Goal: Information Seeking & Learning: Find specific fact

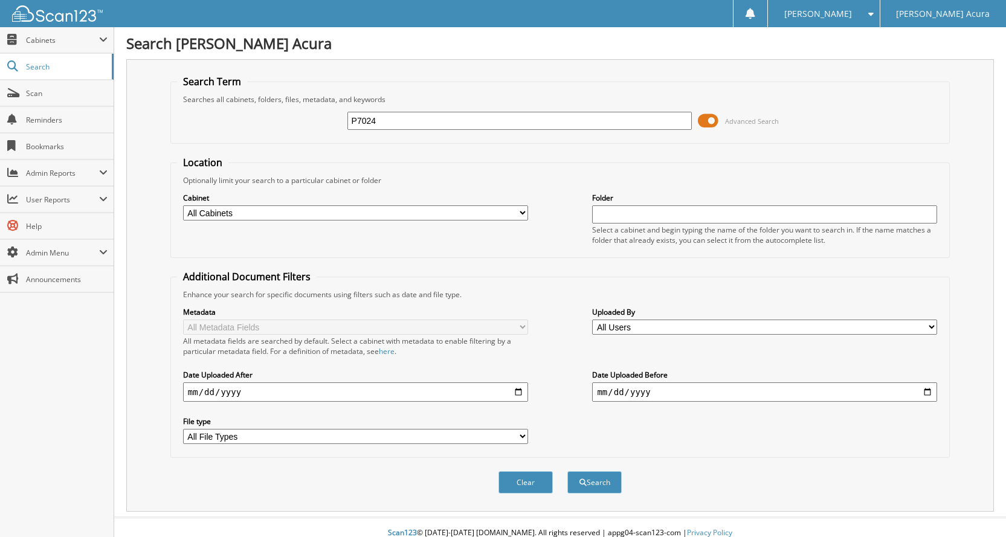
type input "P7024"
click at [567, 471] on button "Search" at bounding box center [594, 482] width 54 height 22
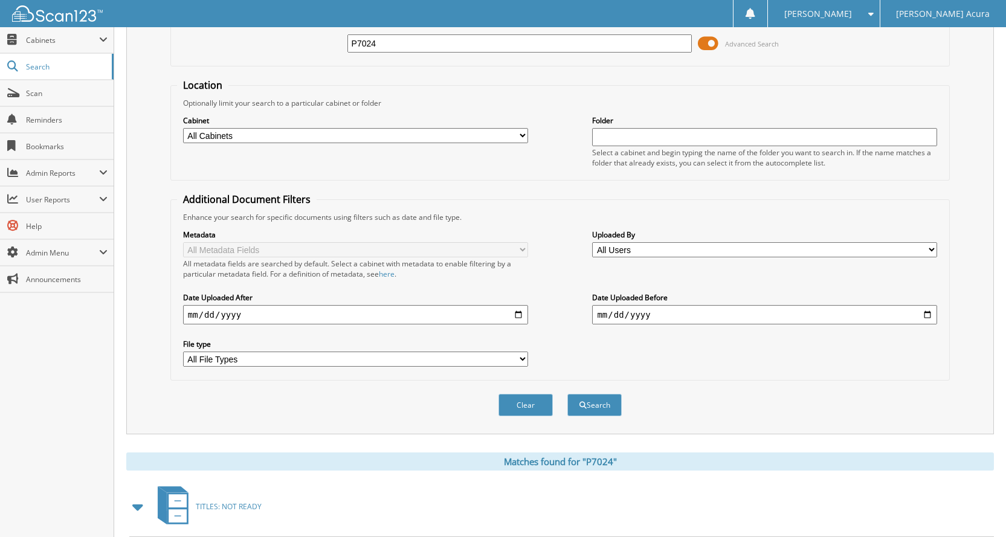
scroll to position [138, 0]
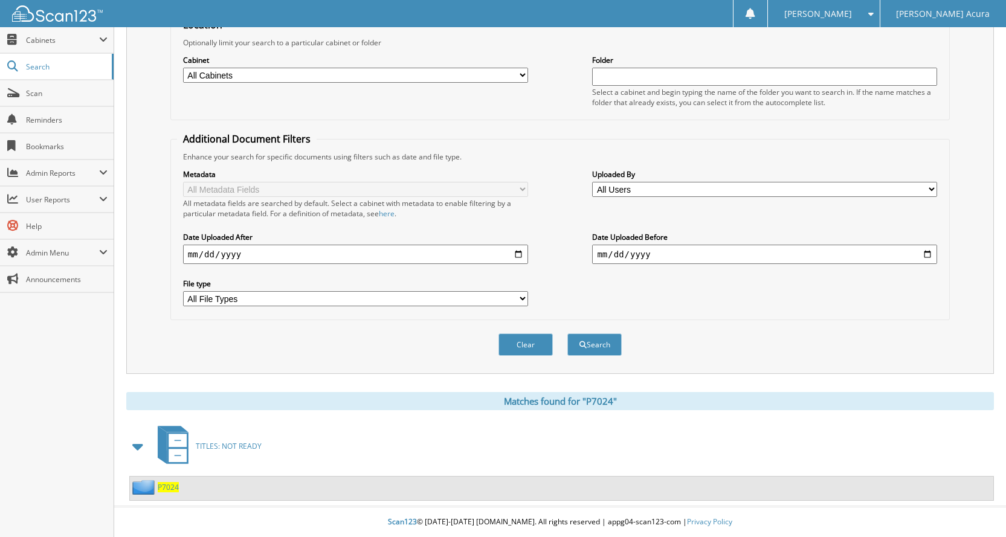
click at [166, 488] on span "P7024" at bounding box center [168, 487] width 21 height 10
